Goal: Find specific page/section: Find specific page/section

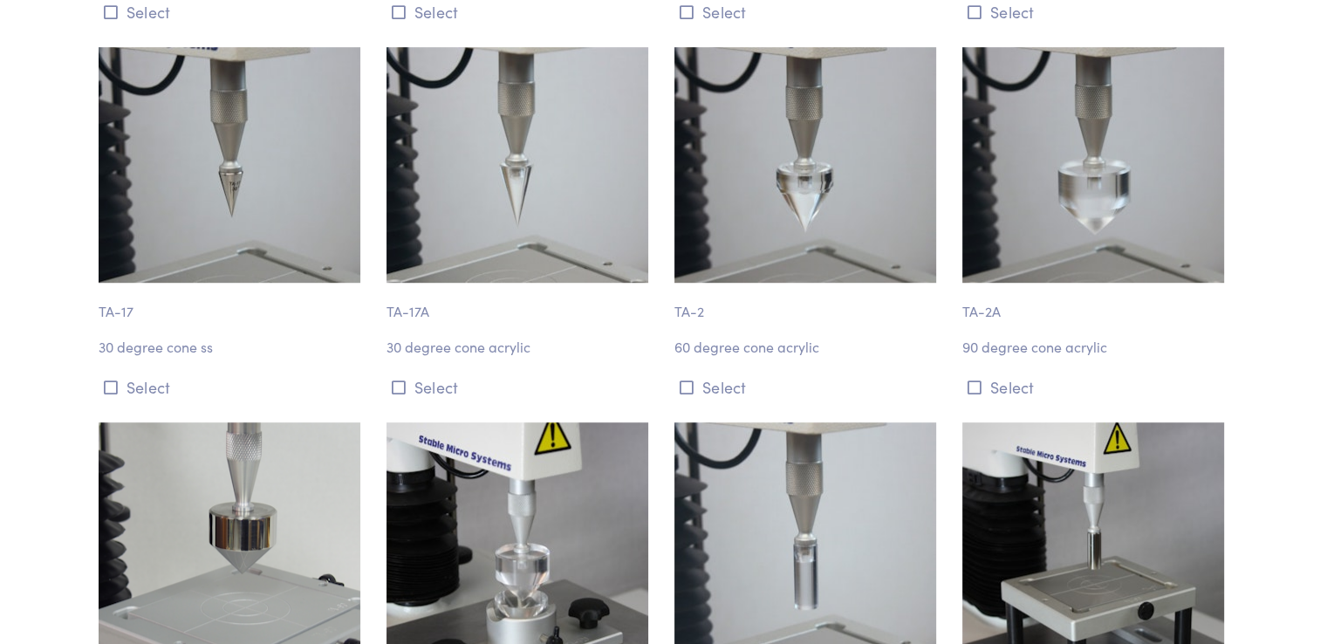
scroll to position [1134, 0]
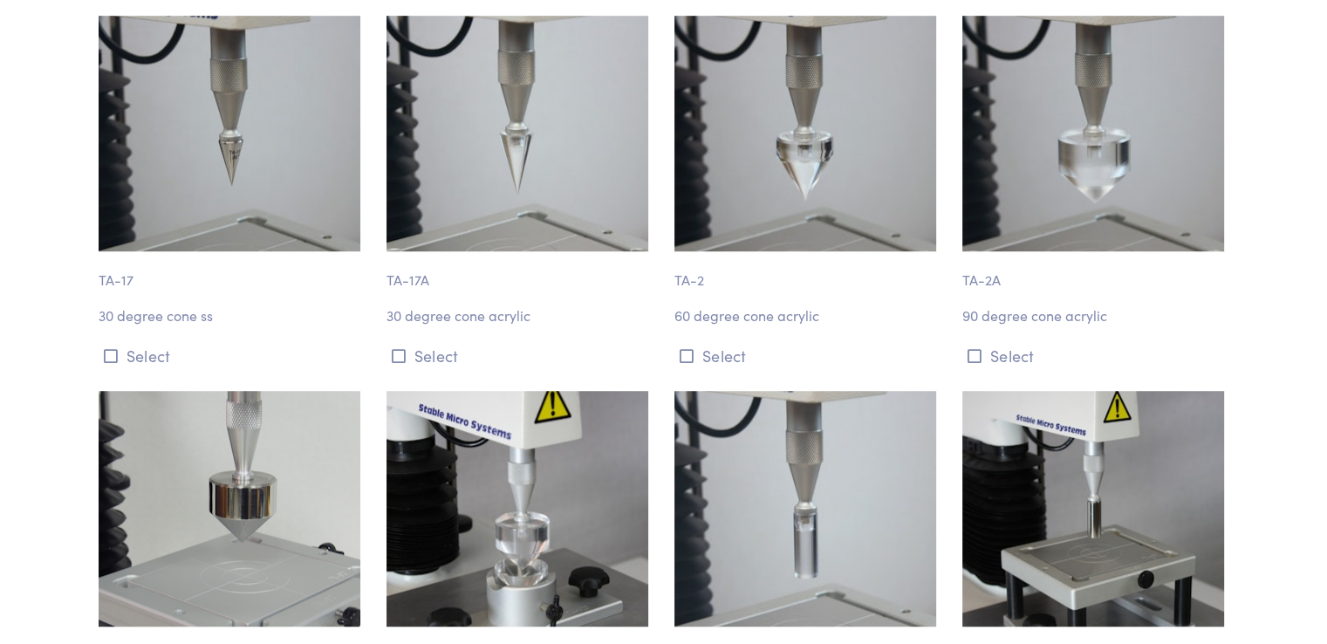
click at [291, 158] on img at bounding box center [230, 134] width 262 height 236
click at [104, 288] on p "TA-17" at bounding box center [232, 271] width 267 height 40
click at [290, 155] on img at bounding box center [230, 134] width 262 height 236
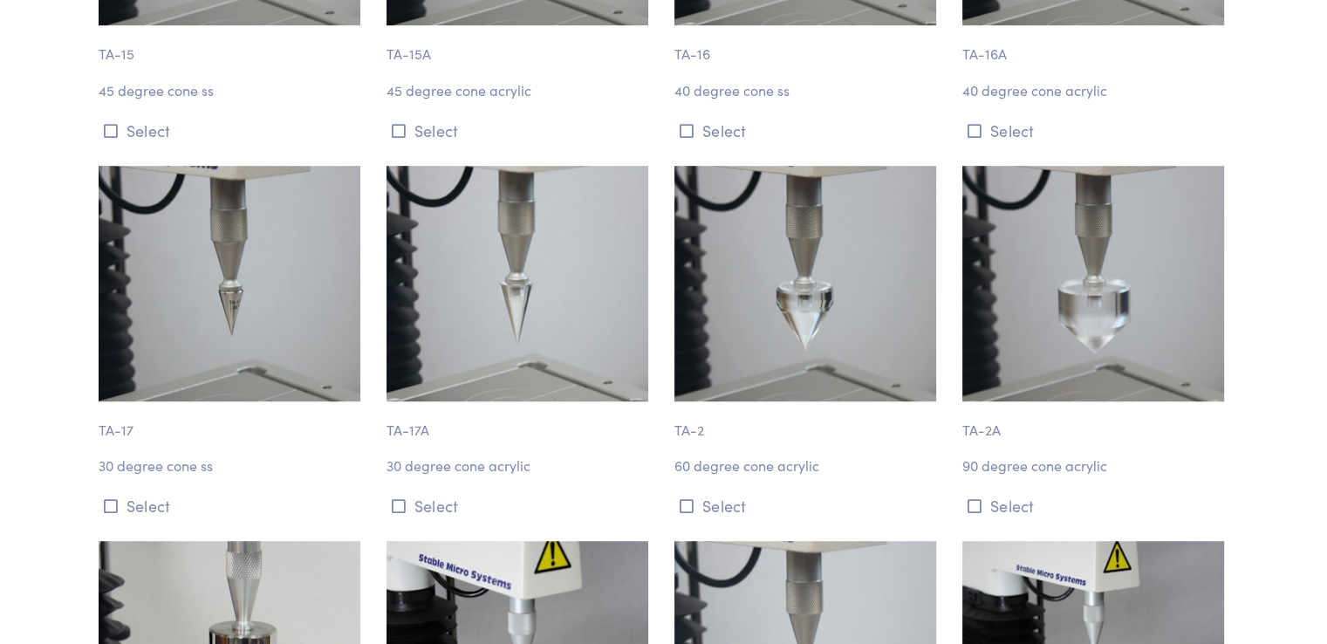
scroll to position [960, 0]
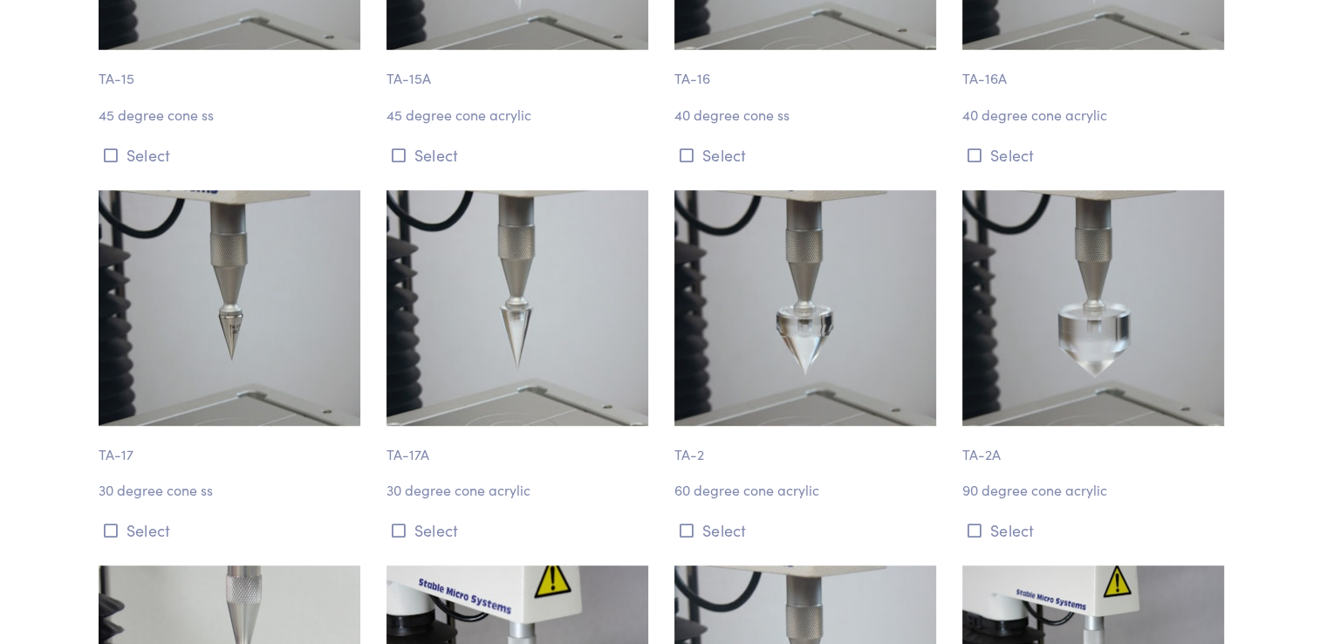
drag, startPoint x: 262, startPoint y: 240, endPoint x: 147, endPoint y: 215, distance: 117.9
click at [147, 215] on img at bounding box center [230, 308] width 262 height 236
drag, startPoint x: 99, startPoint y: 451, endPoint x: 192, endPoint y: 460, distance: 92.9
click at [192, 460] on div "TA-17 30 degree cone ss Select" at bounding box center [232, 367] width 288 height 354
copy p "TA-17"
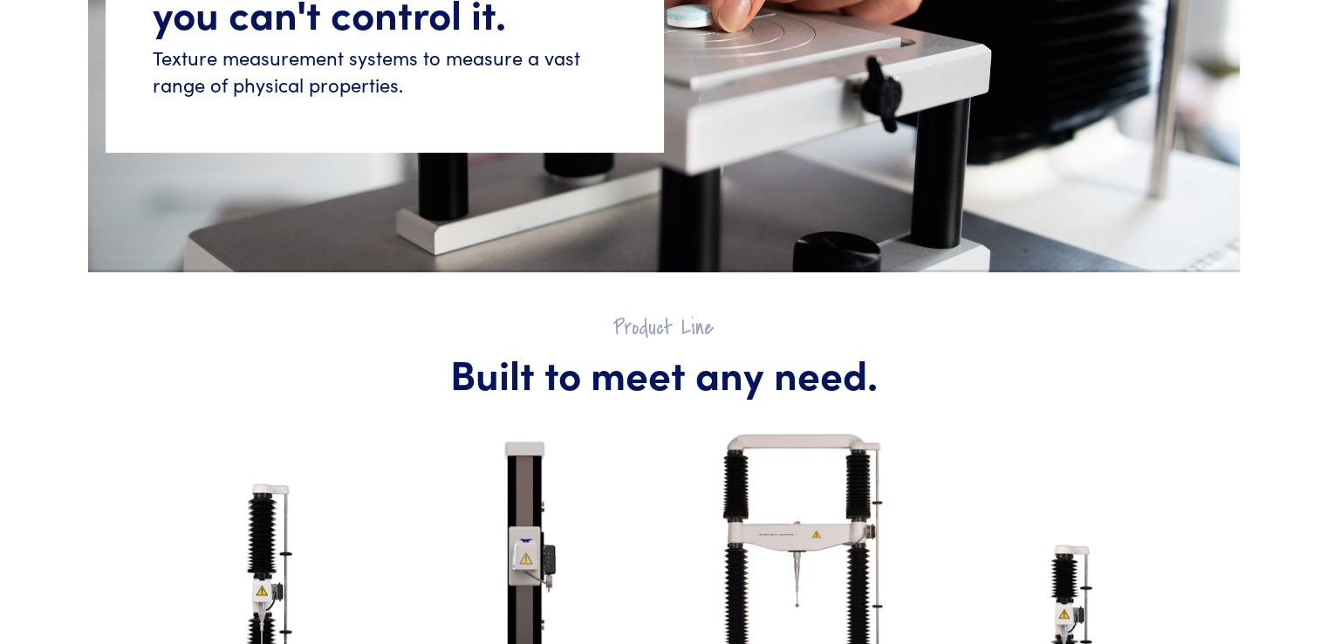
scroll to position [960, 0]
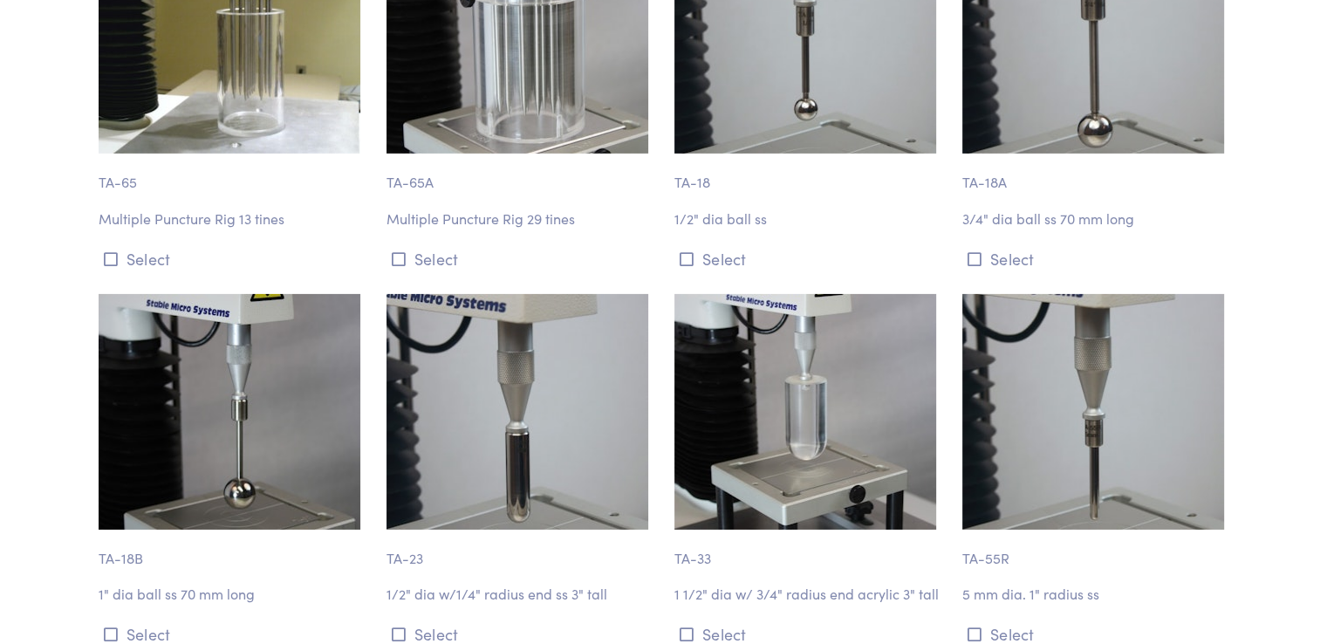
scroll to position [5768, 0]
